Goal: Complete application form: Complete application form

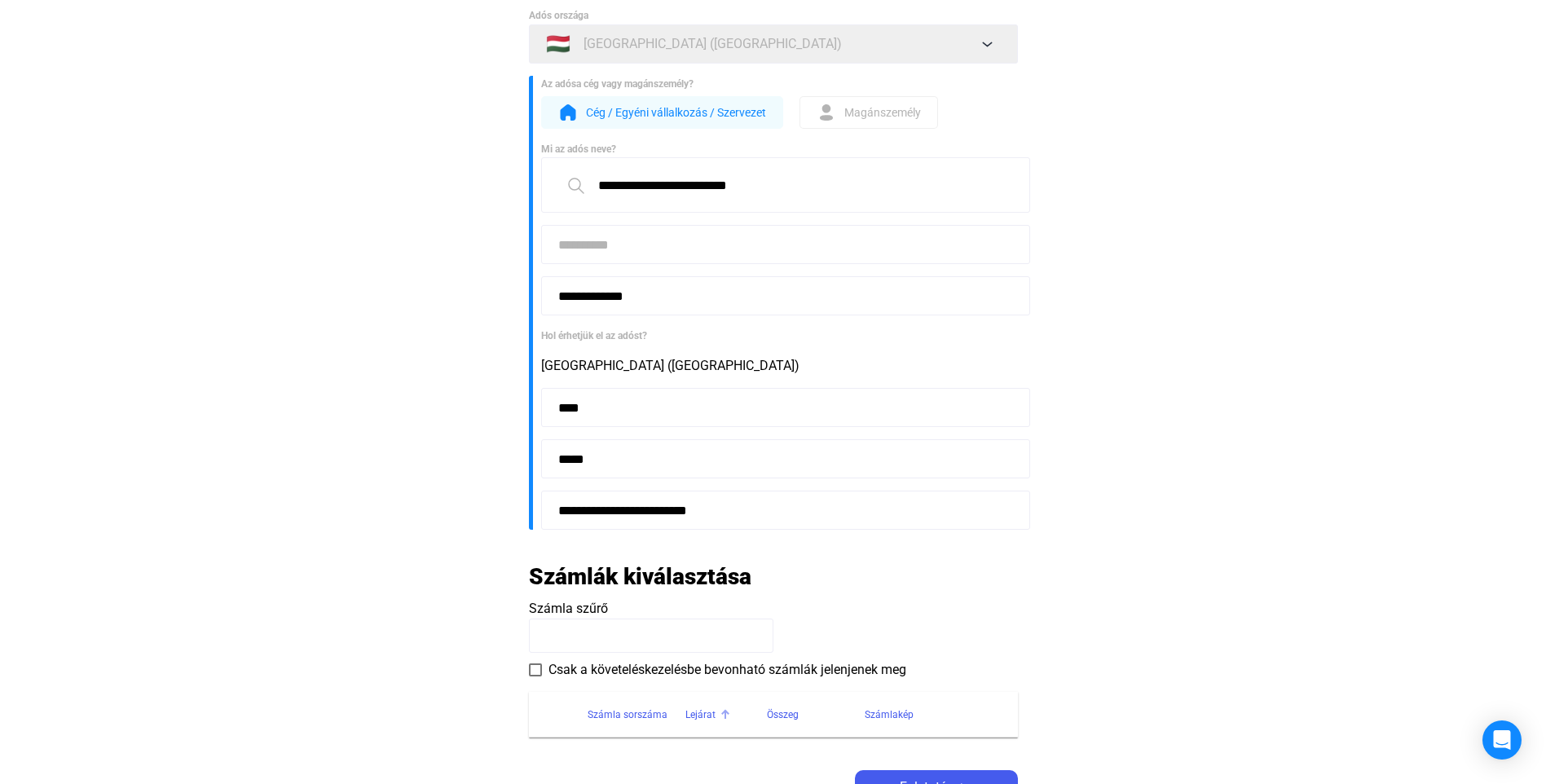
scroll to position [82, 0]
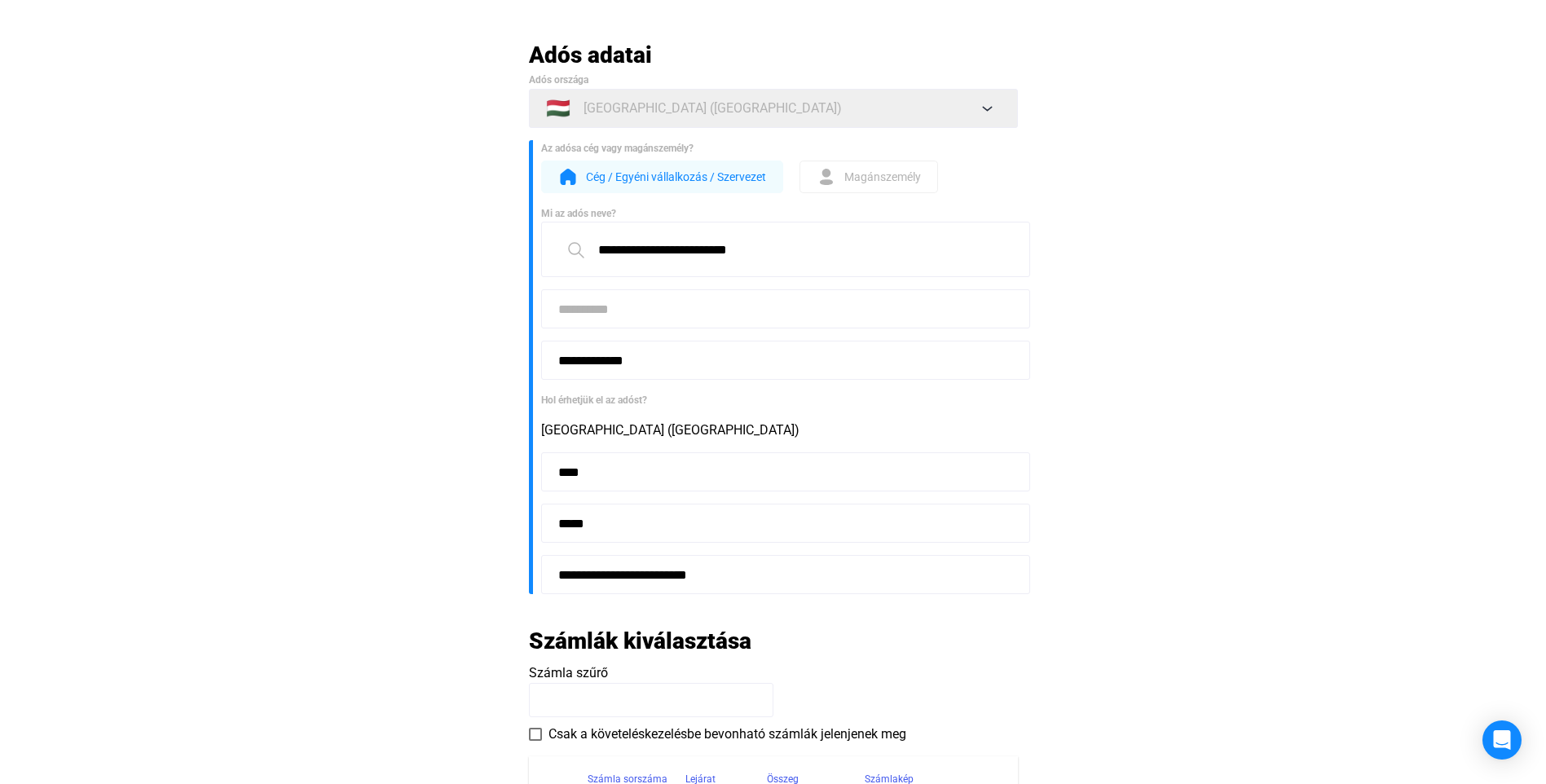
click at [615, 314] on input at bounding box center [785, 309] width 489 height 39
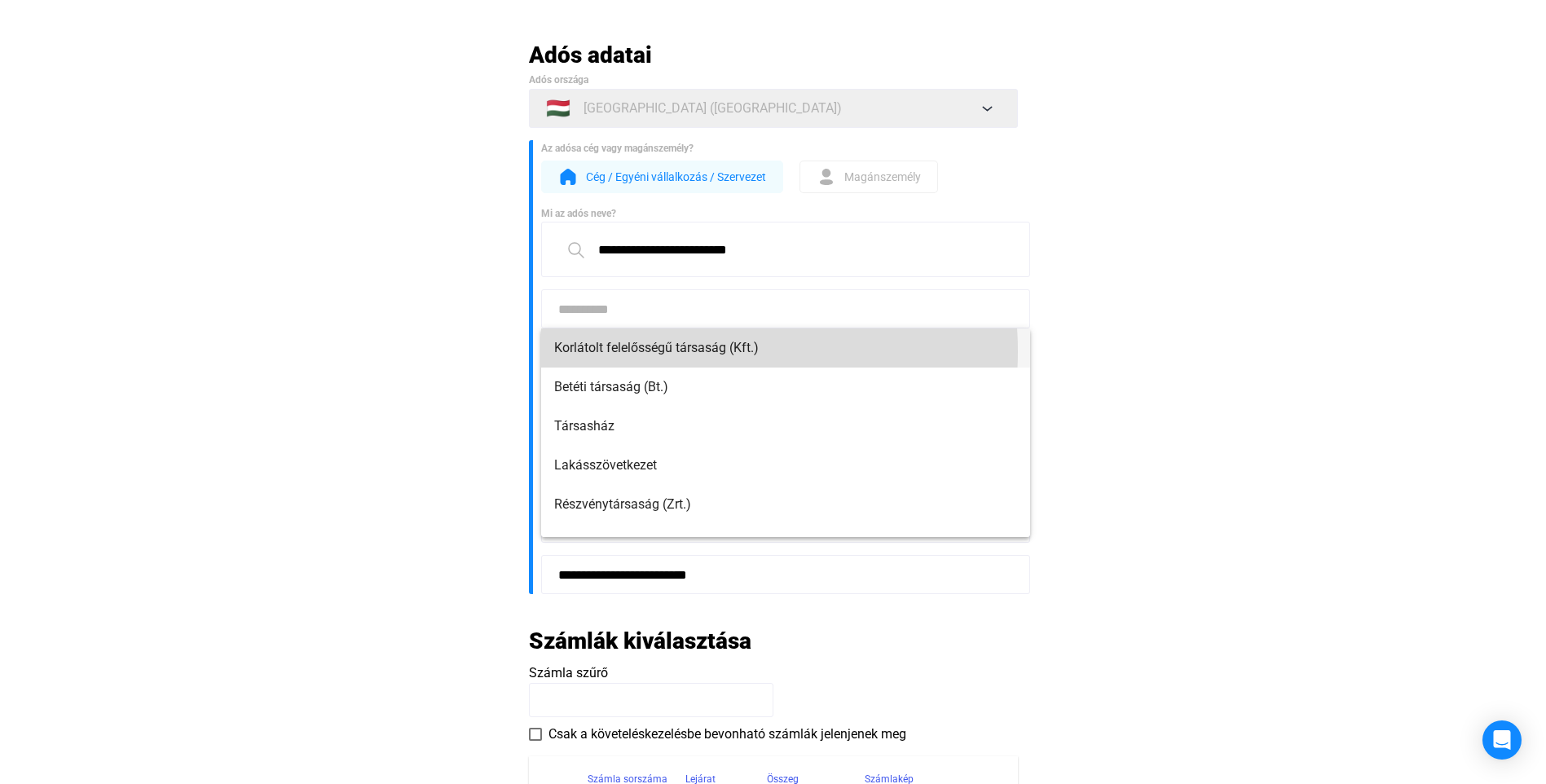
click at [679, 351] on span "Korlátolt felelősségű társaság (Kft.)" at bounding box center [785, 348] width 463 height 20
type input "**********"
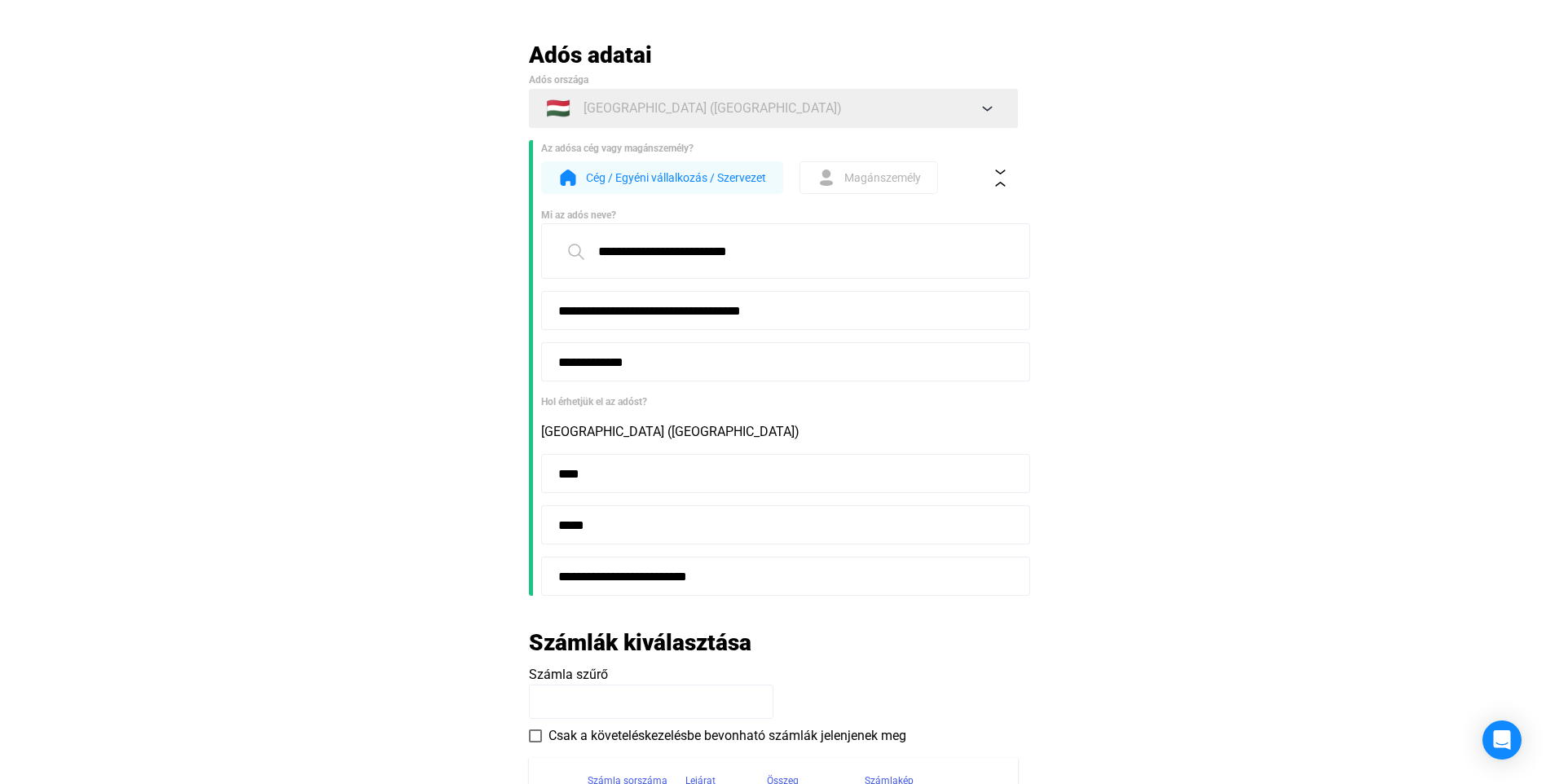
drag, startPoint x: 1252, startPoint y: 309, endPoint x: 1073, endPoint y: 240, distance: 191.8
click at [1251, 308] on main "**********" at bounding box center [773, 475] width 1546 height 870
click at [997, 189] on button at bounding box center [1001, 178] width 34 height 34
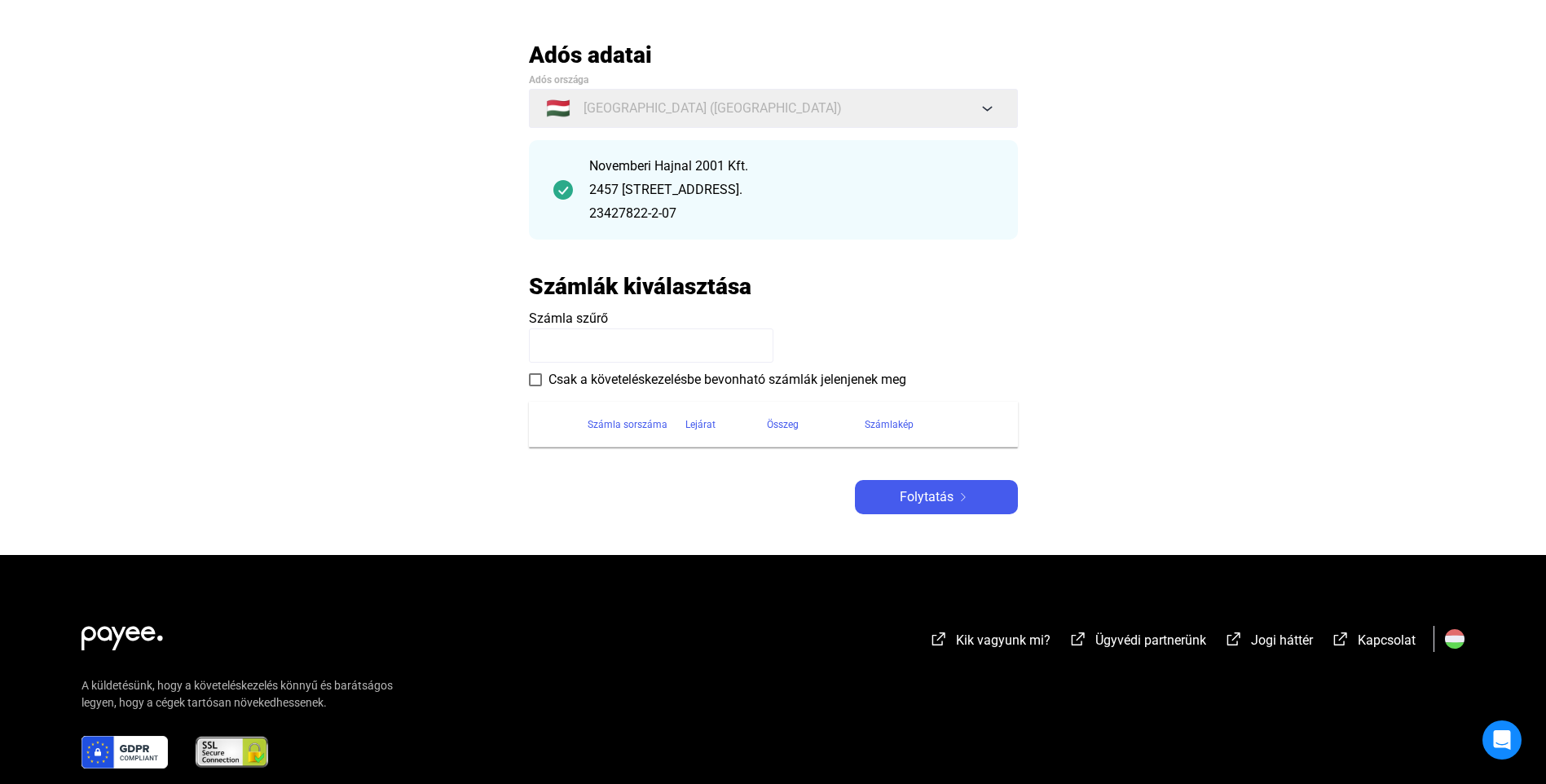
click at [605, 325] on span "Számla szűrő" at bounding box center [568, 318] width 79 height 15
click at [613, 490] on div "Adós adatai Adós országa 🇭🇺 [GEOGRAPHIC_DATA] ([GEOGRAPHIC_DATA]) Novemberi Haj…" at bounding box center [773, 276] width 489 height 473
drag, startPoint x: 614, startPoint y: 325, endPoint x: 612, endPoint y: 346, distance: 21.1
click at [613, 333] on payee-form-field "Számla szűrő" at bounding box center [773, 335] width 489 height 54
click at [612, 346] on input at bounding box center [651, 345] width 245 height 34
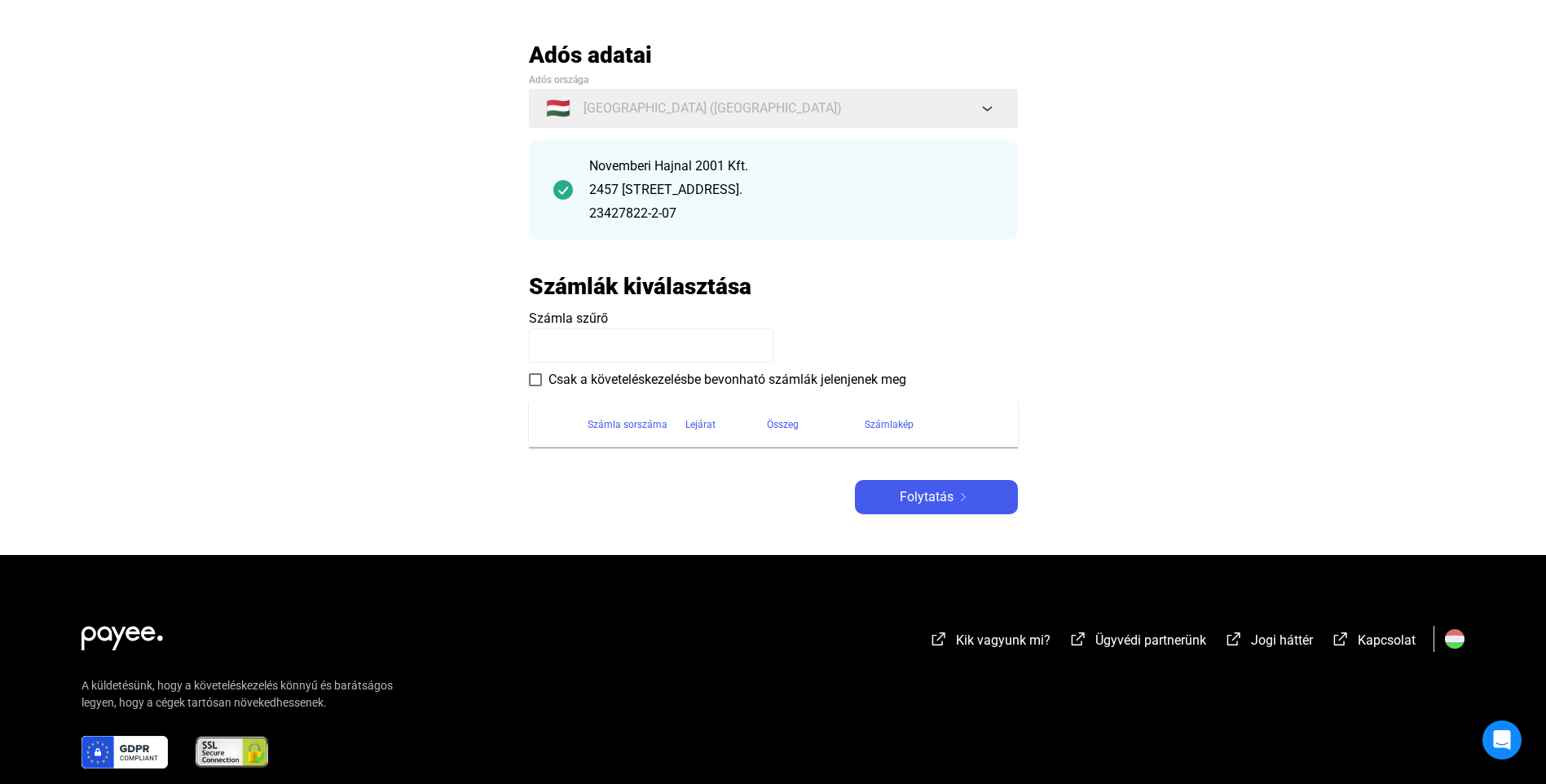
click at [607, 356] on input at bounding box center [651, 345] width 245 height 34
drag, startPoint x: 639, startPoint y: 510, endPoint x: 642, endPoint y: 450, distance: 60.1
click at [639, 510] on div "Adós adatai Adós országa 🇭🇺 [GEOGRAPHIC_DATA] ([GEOGRAPHIC_DATA]) Novemberi Haj…" at bounding box center [773, 276] width 489 height 473
drag, startPoint x: 527, startPoint y: 375, endPoint x: 534, endPoint y: 380, distance: 8.6
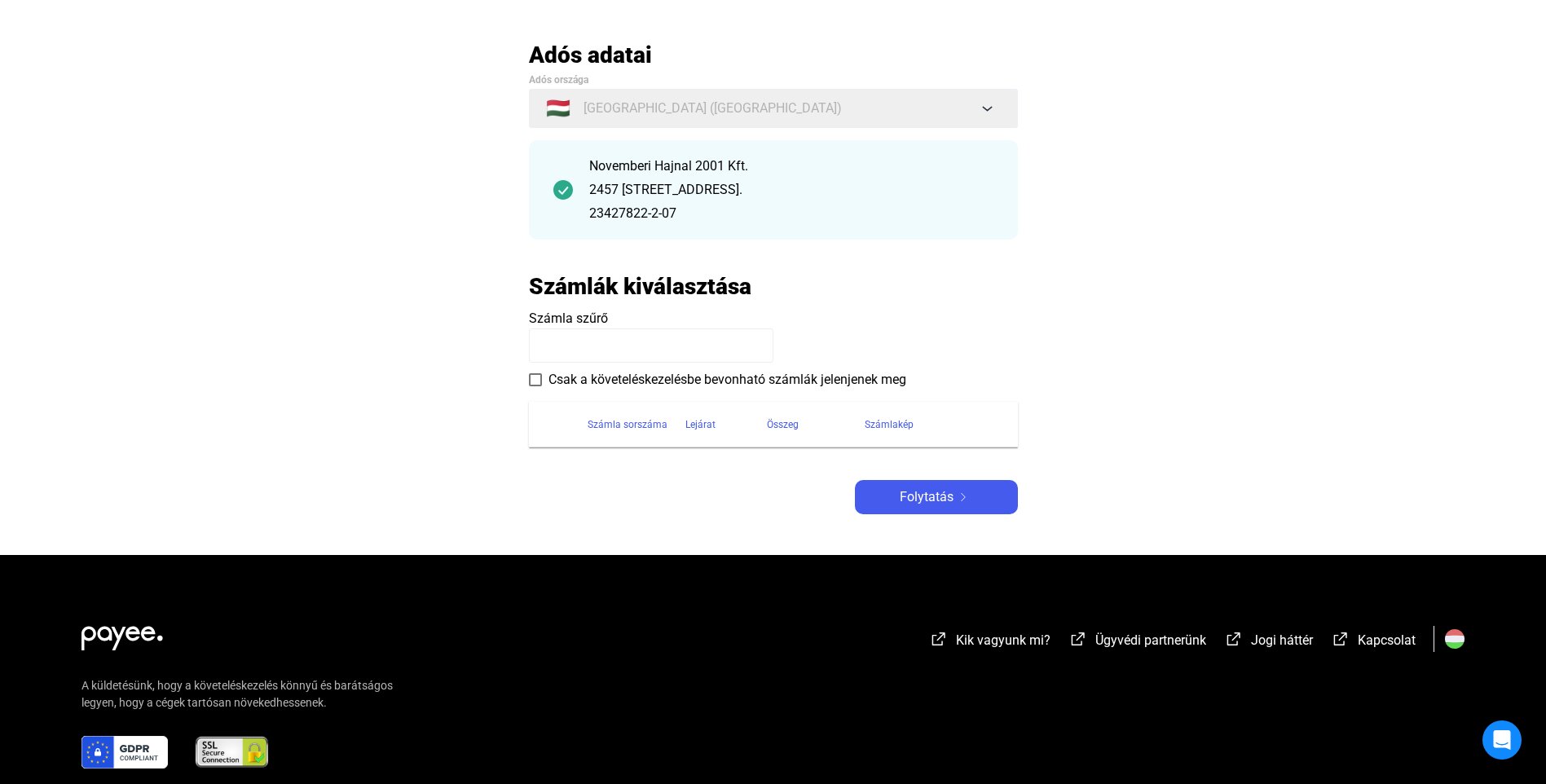
click at [528, 375] on main "Automatikusan mentve Adós adatai Adós országa 🇭🇺 [GEOGRAPHIC_DATA] ([GEOGRAPHIC…" at bounding box center [773, 297] width 1546 height 514
click at [534, 380] on span at bounding box center [535, 380] width 13 height 13
click at [587, 490] on div "Adós adatai Adós országa 🇭🇺 [GEOGRAPHIC_DATA] ([GEOGRAPHIC_DATA]) Novemberi Haj…" at bounding box center [773, 276] width 489 height 473
click at [540, 378] on span at bounding box center [535, 380] width 13 height 13
click at [539, 385] on span at bounding box center [535, 380] width 13 height 13
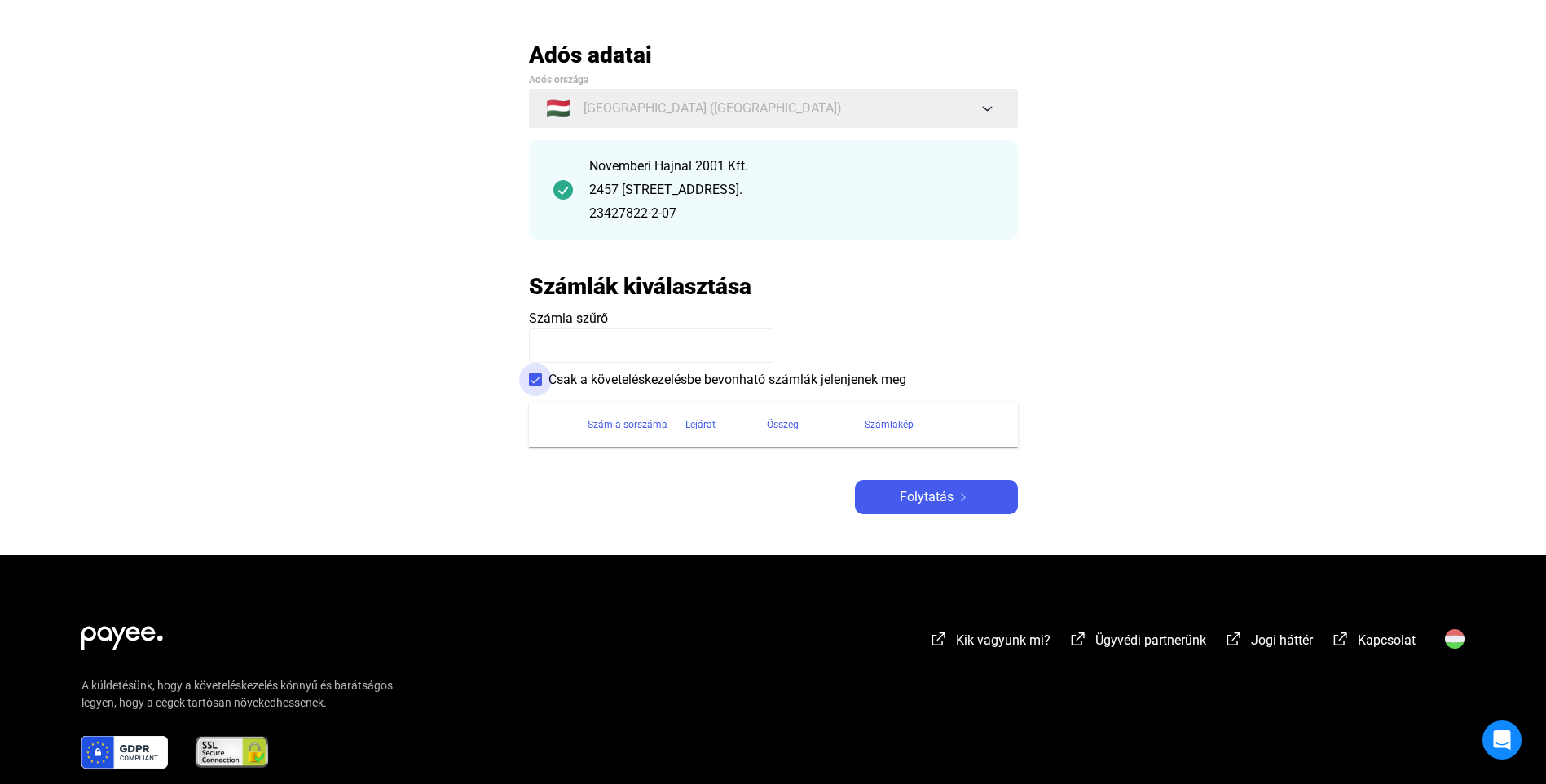
click at [539, 385] on span at bounding box center [535, 380] width 13 height 13
click at [1318, 308] on main "Automatikusan mentve Adós adatai Adós országa 🇭🇺 [GEOGRAPHIC_DATA] ([GEOGRAPHIC…" at bounding box center [773, 297] width 1546 height 514
click at [930, 495] on span "Folytatás" at bounding box center [926, 496] width 54 height 20
